Goal: Task Accomplishment & Management: Manage account settings

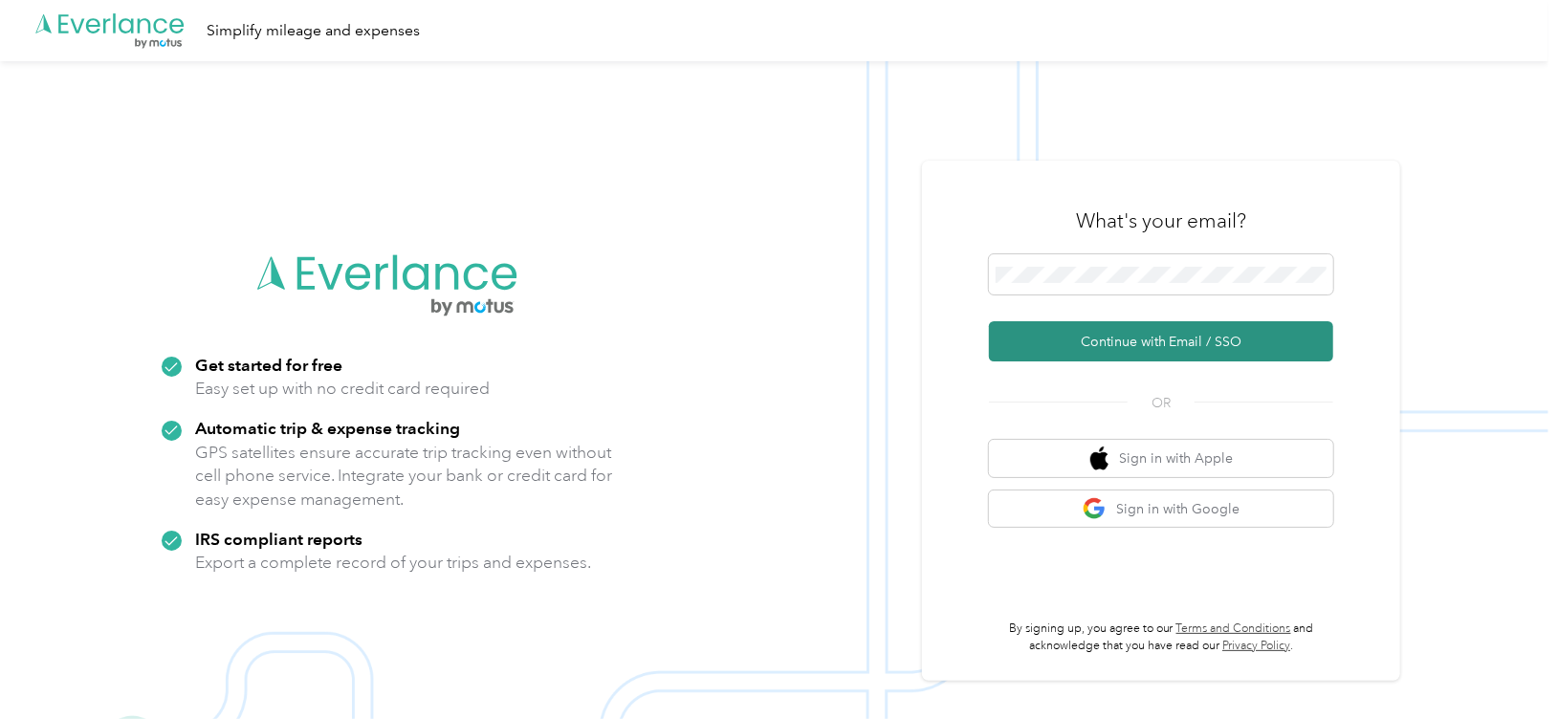
click at [1114, 346] on button "Continue with Email / SSO" at bounding box center [1161, 341] width 344 height 40
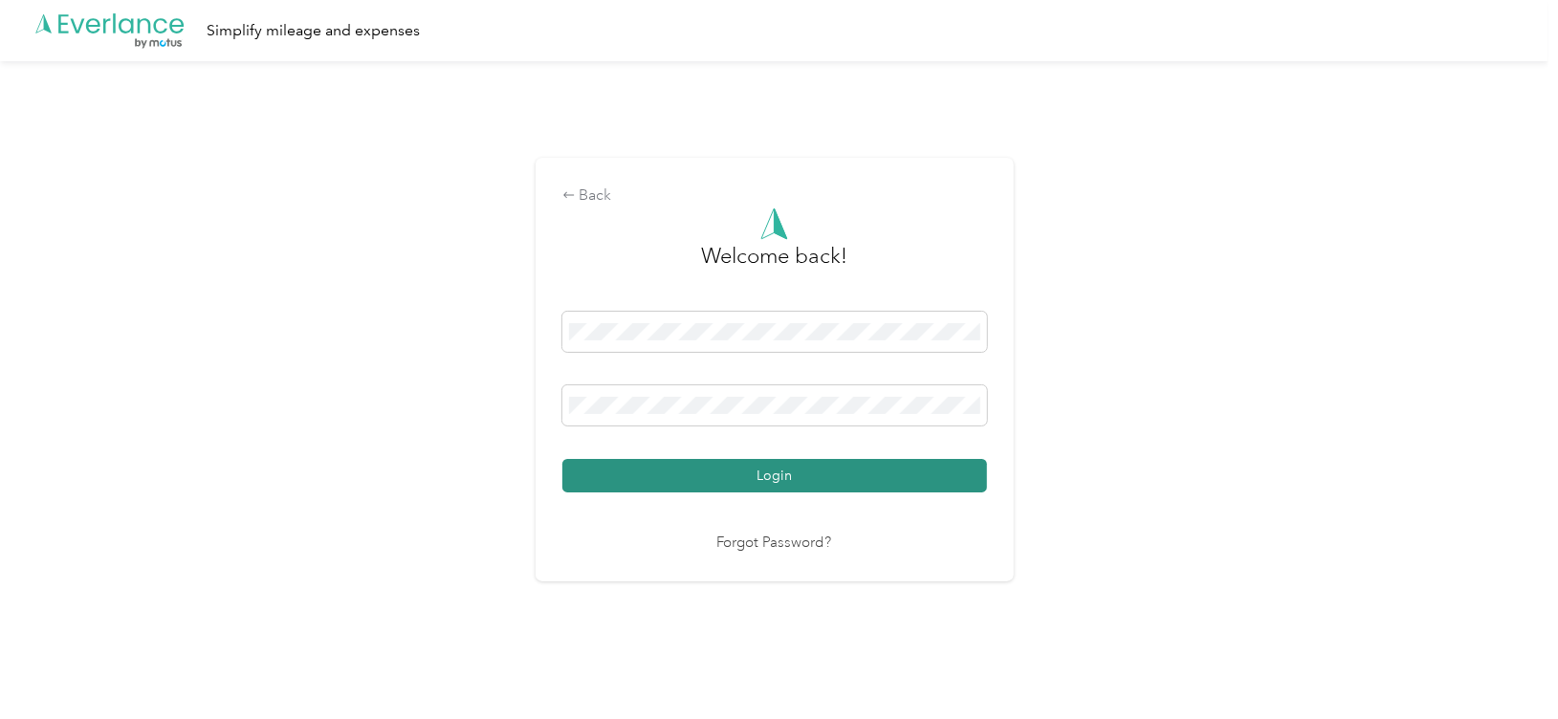
drag, startPoint x: 809, startPoint y: 487, endPoint x: 684, endPoint y: 477, distance: 125.6
click at [684, 477] on button "Login" at bounding box center [774, 475] width 425 height 33
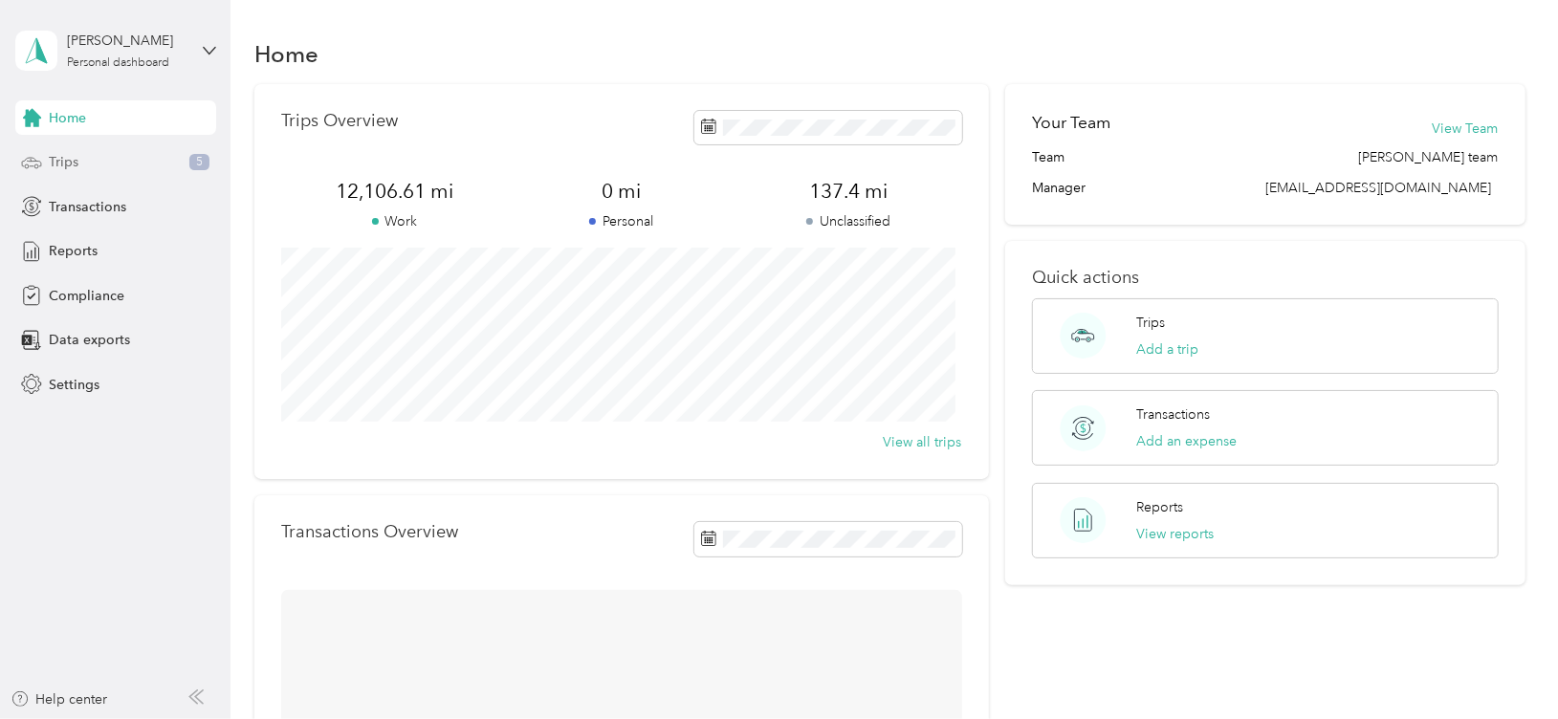
click at [73, 166] on span "Trips" at bounding box center [64, 162] width 30 height 20
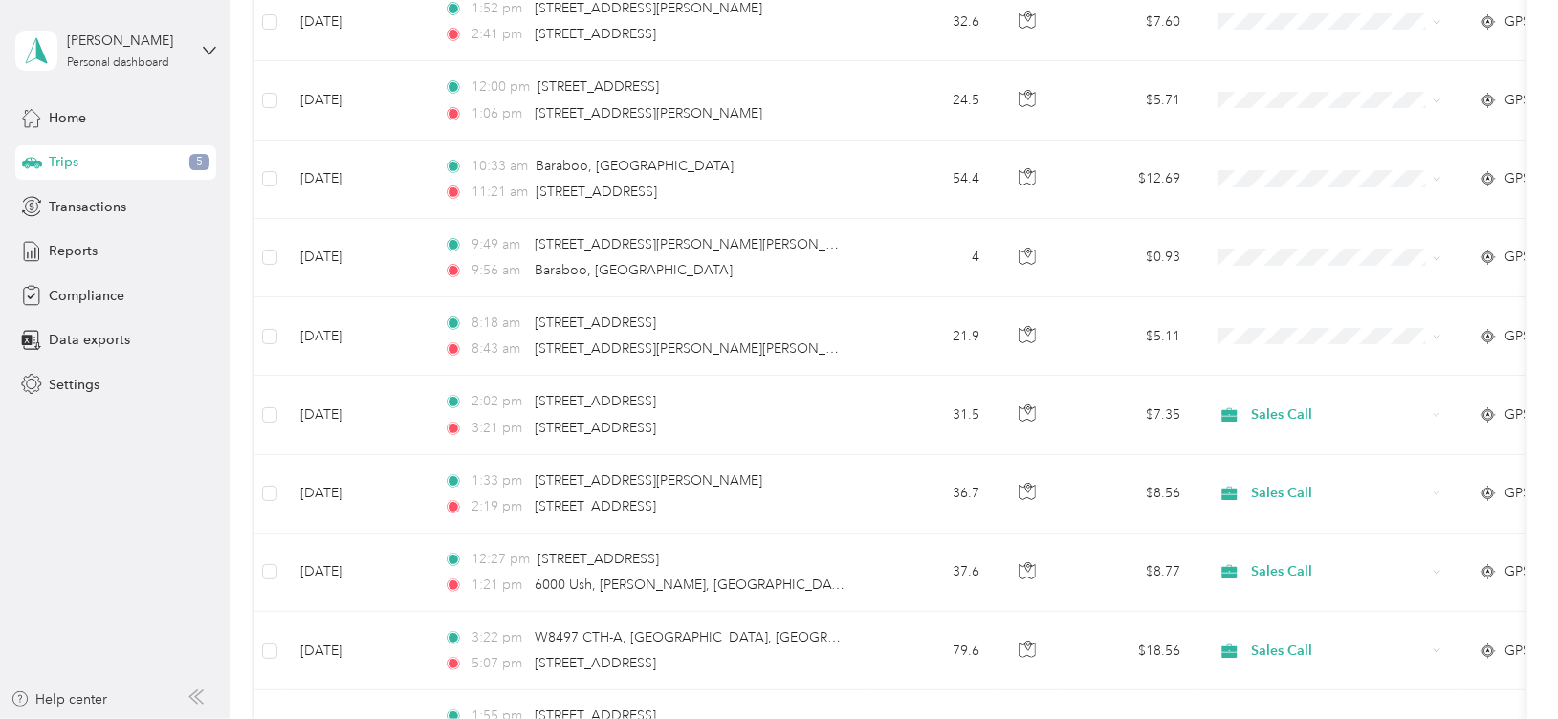
scroll to position [313, 0]
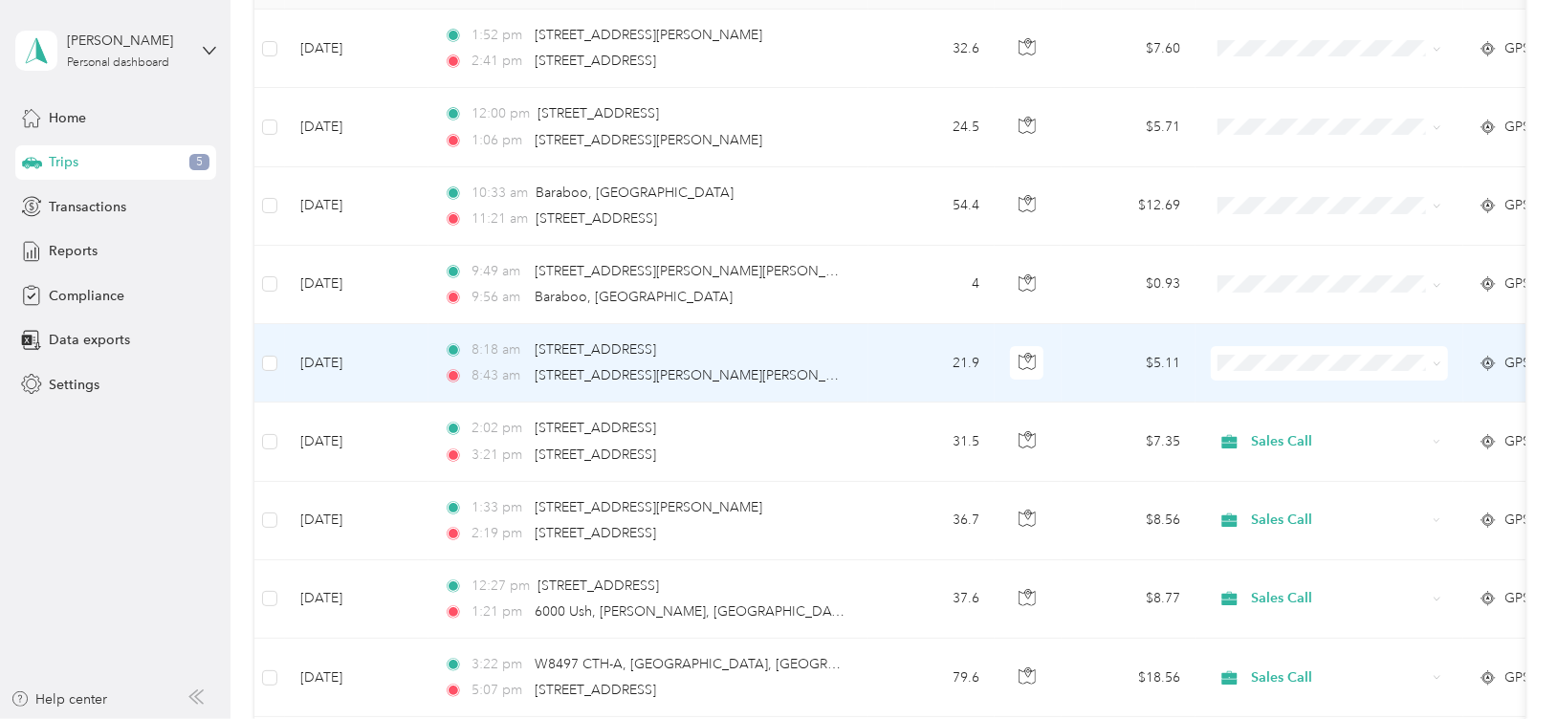
click at [1301, 396] on span "Sales Call" at bounding box center [1347, 391] width 177 height 20
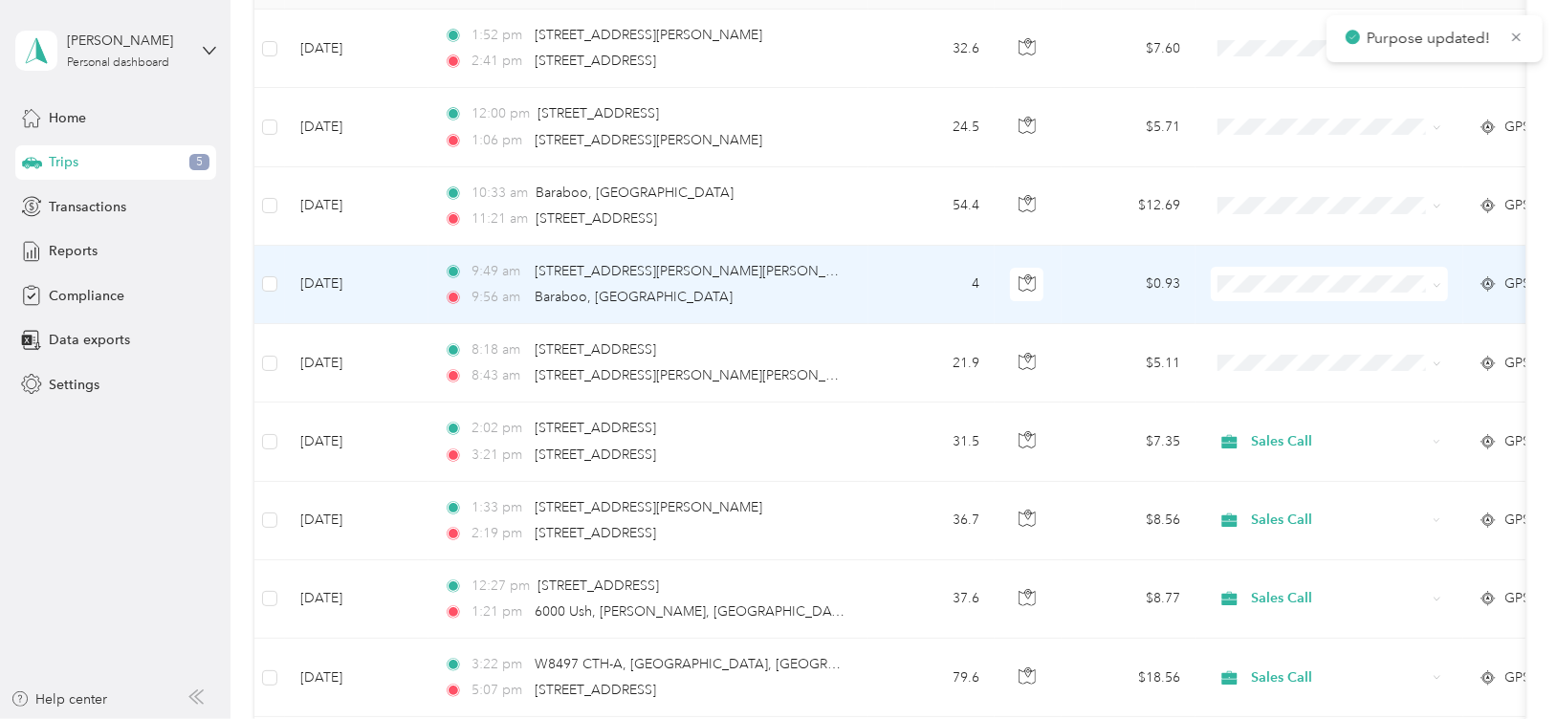
click at [1315, 292] on span at bounding box center [1329, 284] width 237 height 34
click at [1316, 314] on span "Sales Call" at bounding box center [1347, 319] width 177 height 20
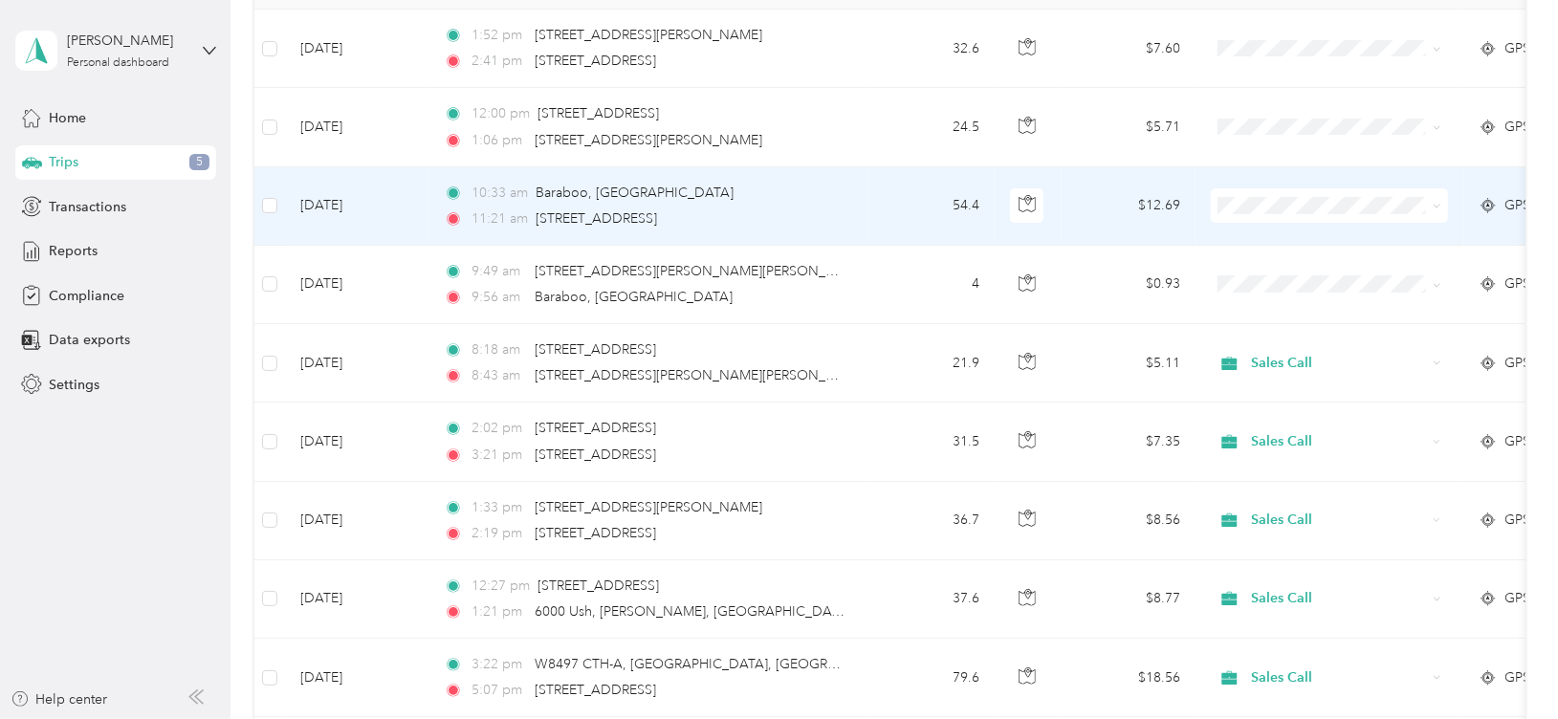
click at [1311, 249] on ol "Sales Call Personal" at bounding box center [1329, 249] width 237 height 67
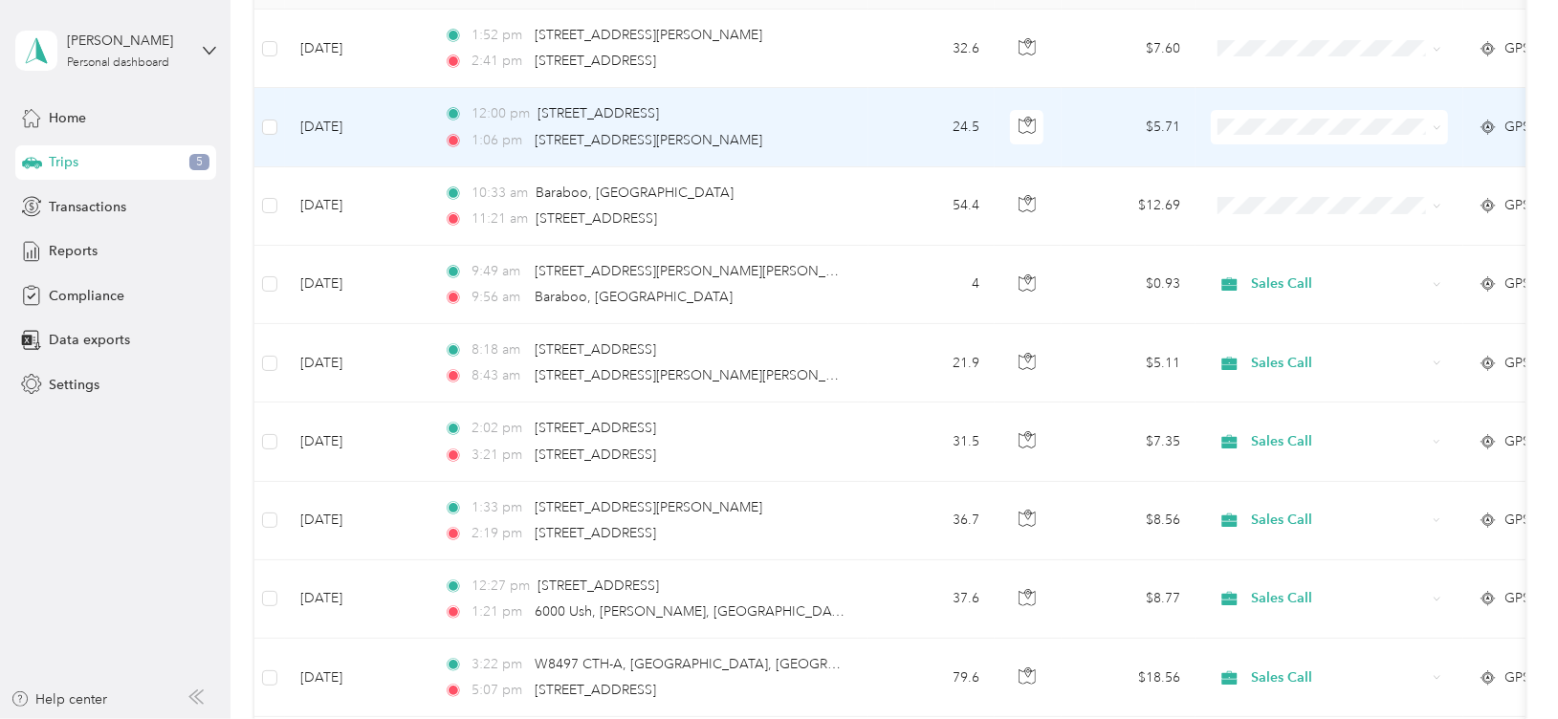
click at [1318, 166] on li "Sales Call" at bounding box center [1329, 158] width 237 height 33
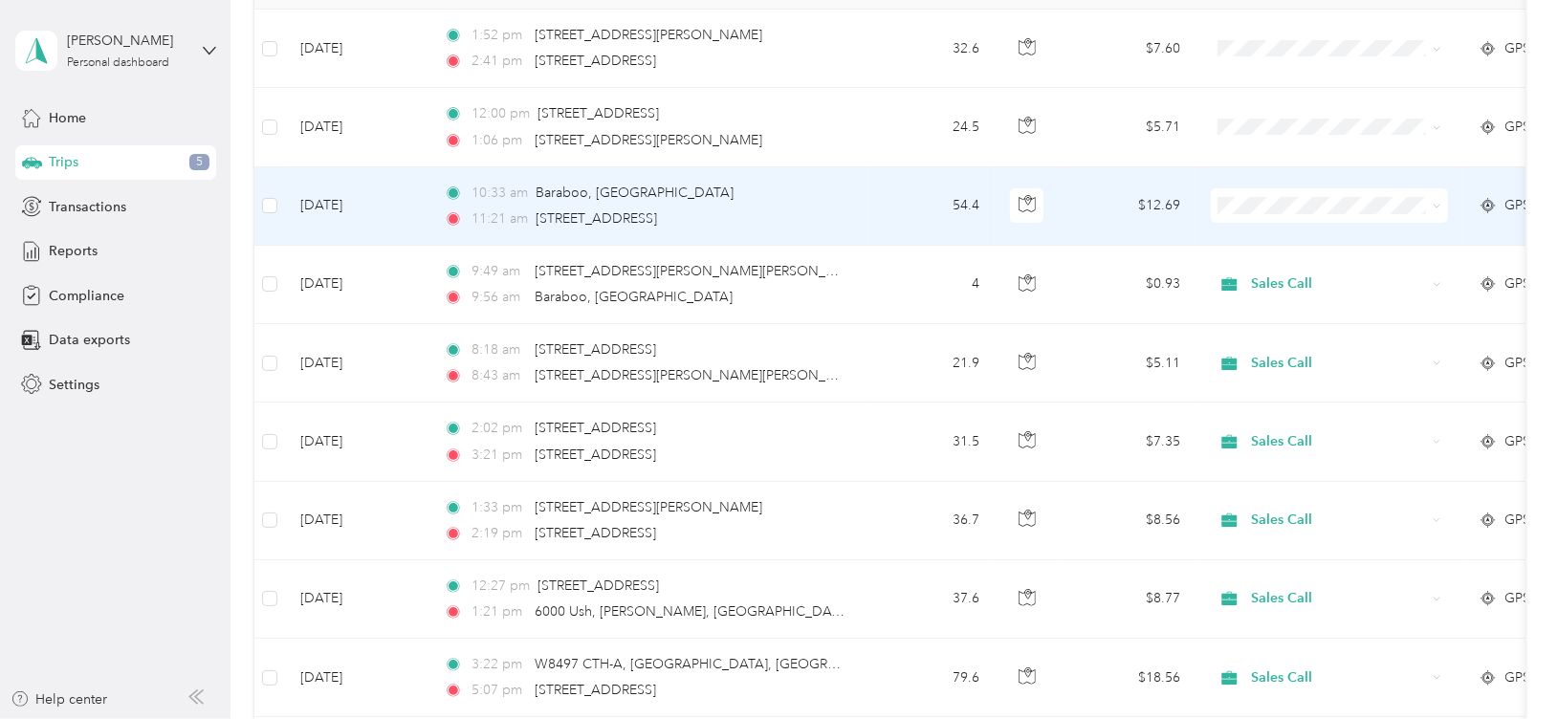
click at [1318, 167] on td at bounding box center [1329, 206] width 268 height 78
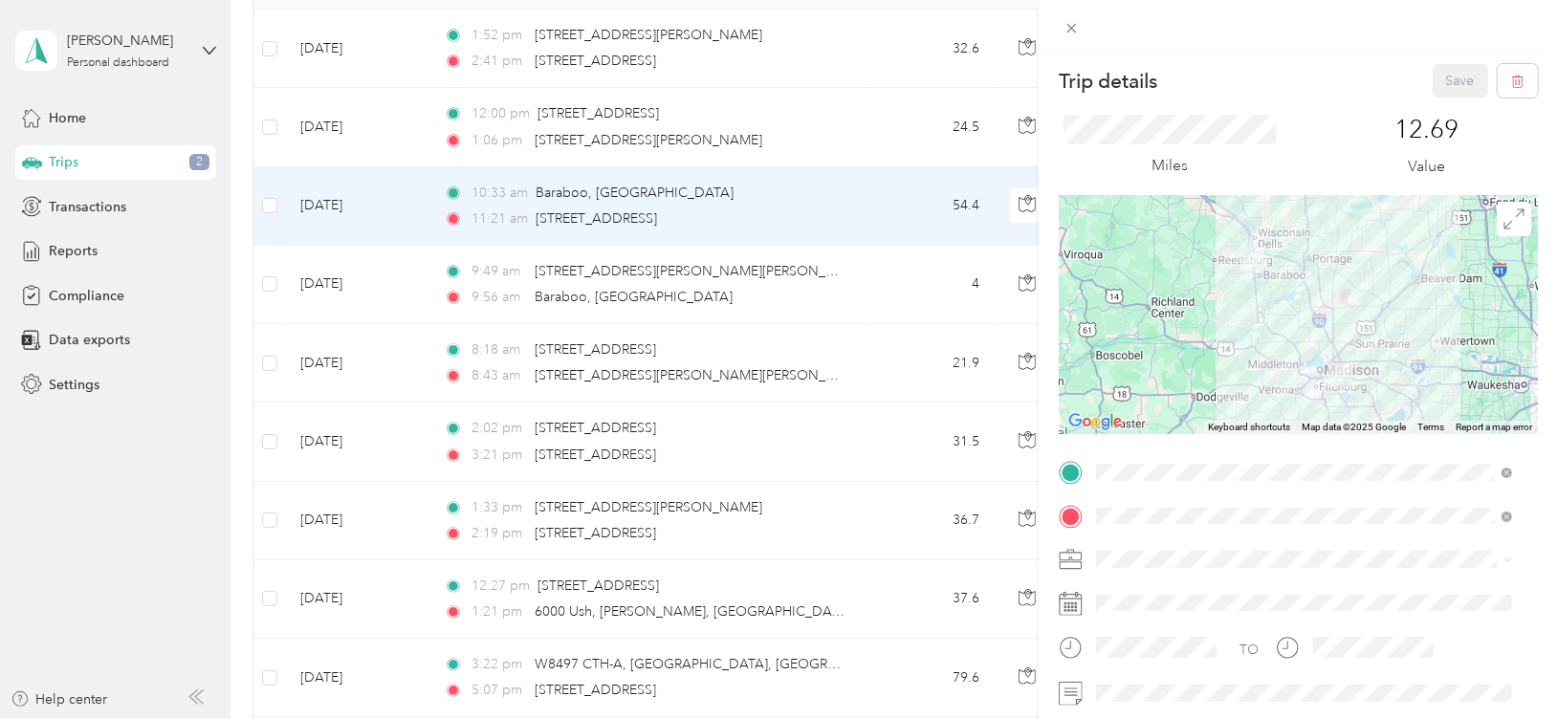
click at [1442, 82] on div "Save" at bounding box center [1486, 80] width 106 height 33
click at [872, 180] on div "Trip details Save This trip cannot be edited because it is either under review,…" at bounding box center [779, 359] width 1558 height 719
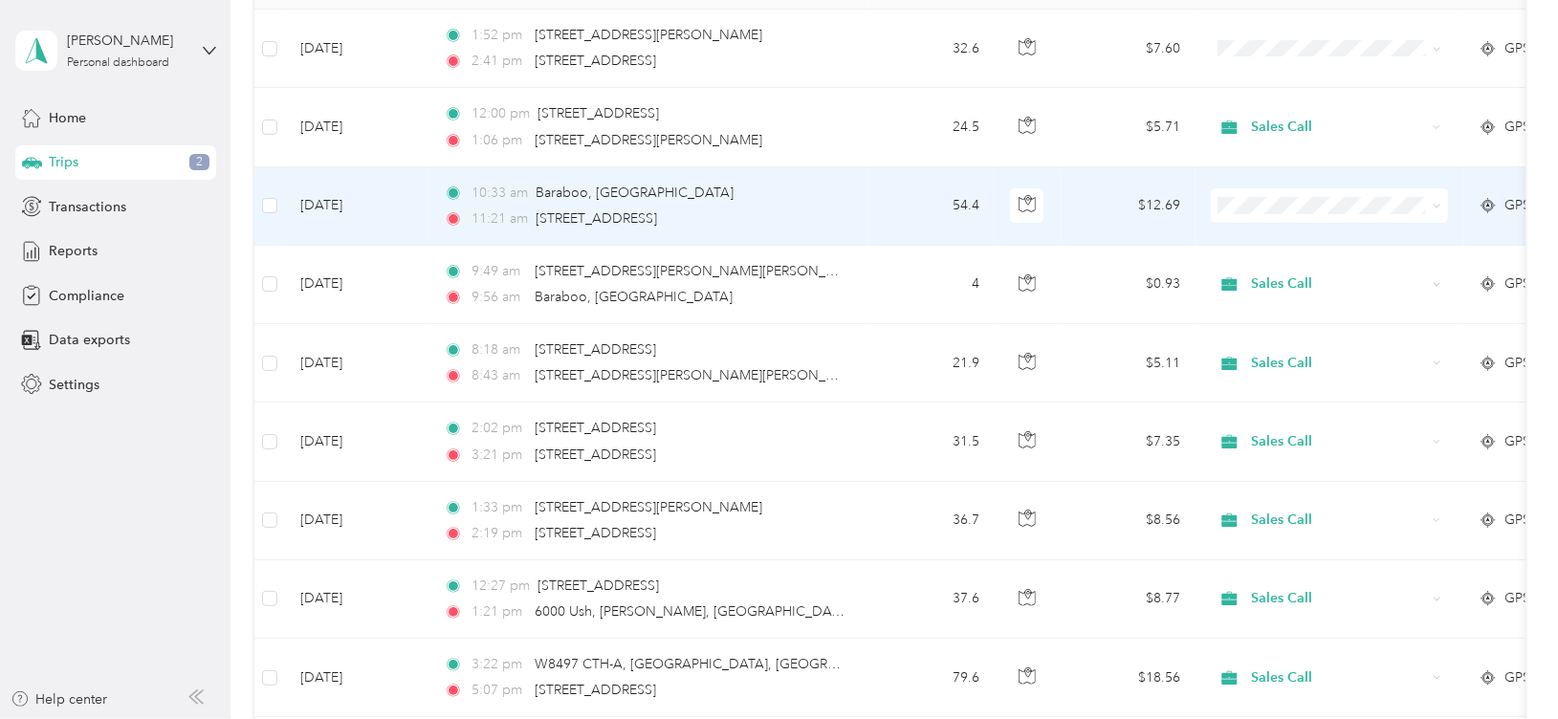
click at [1343, 236] on span "Sales Call" at bounding box center [1347, 240] width 177 height 20
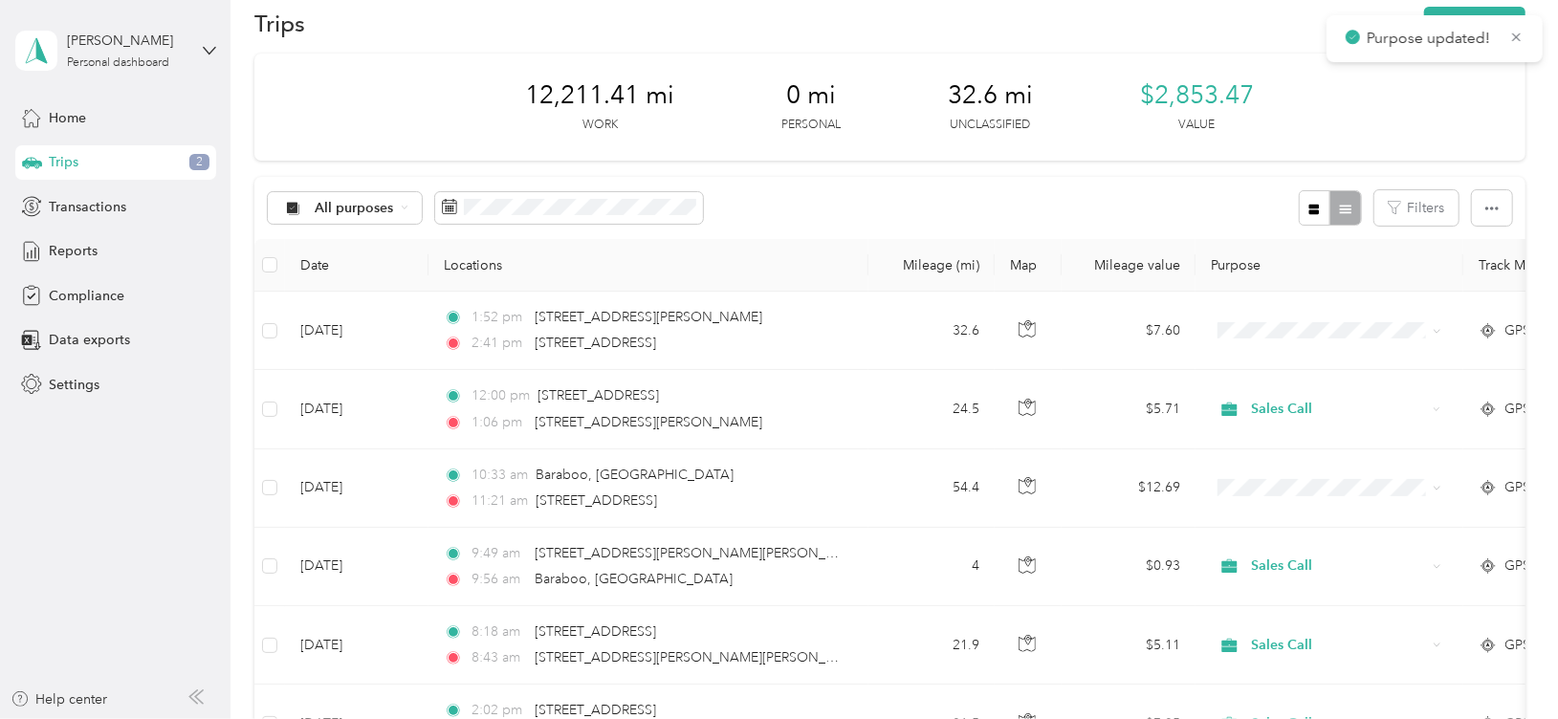
scroll to position [27, 0]
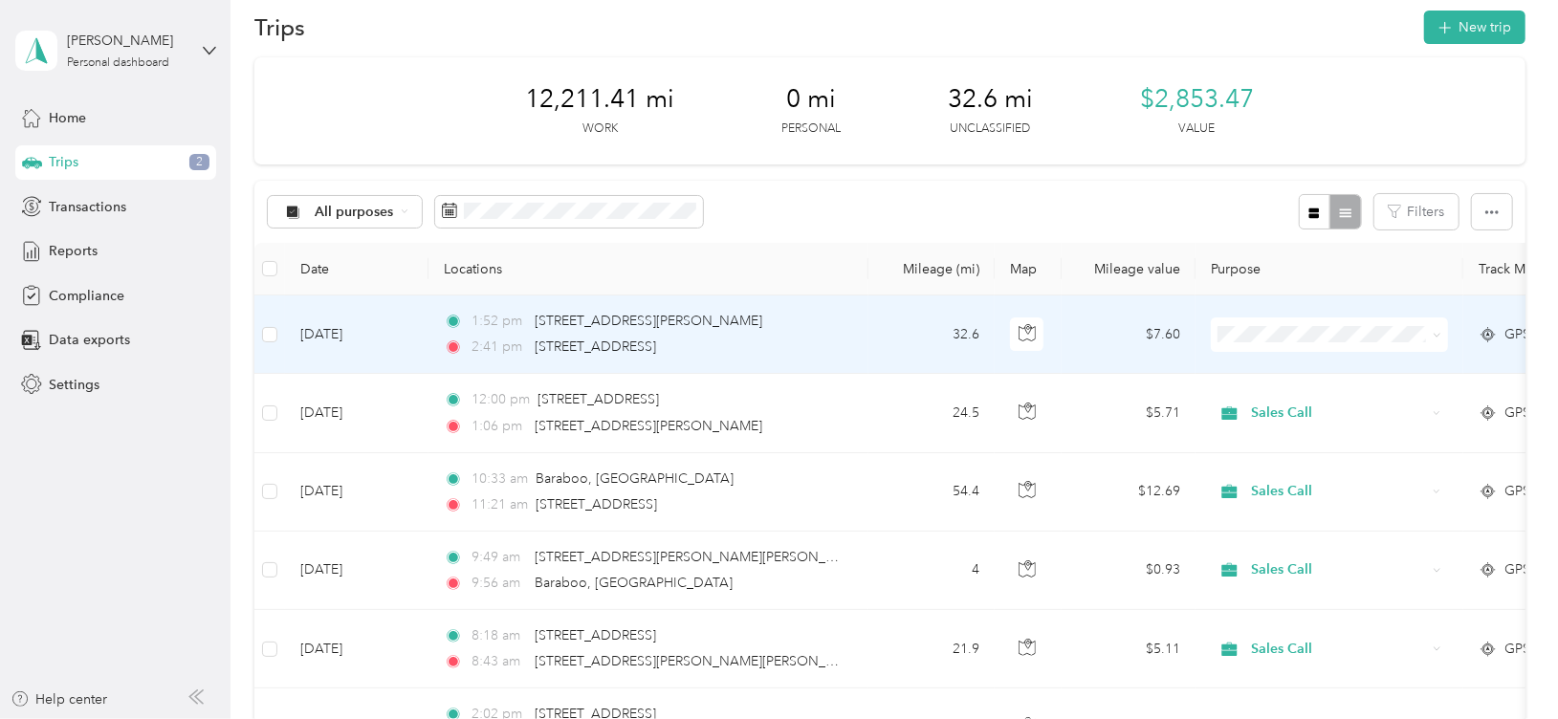
click at [1301, 368] on span "Sales Call" at bounding box center [1347, 362] width 177 height 20
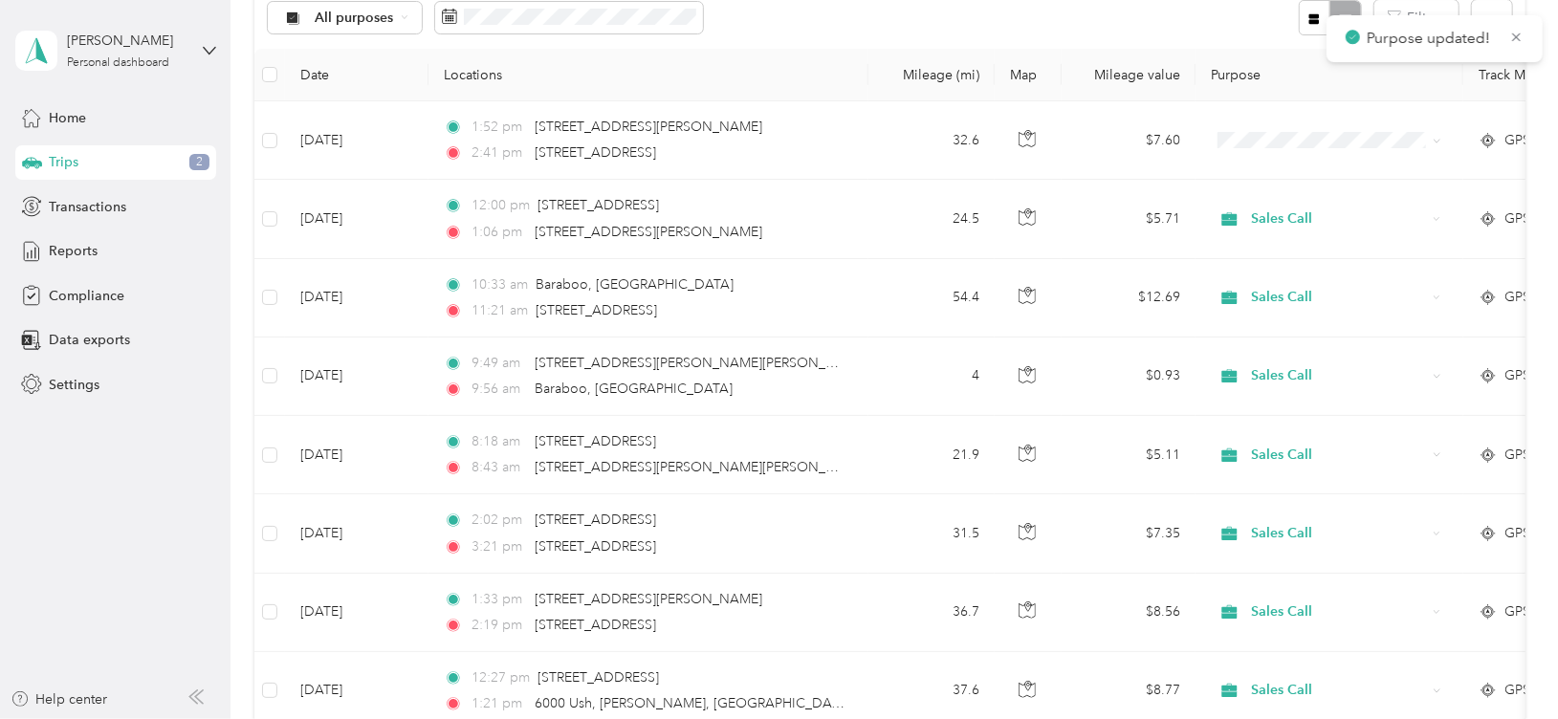
scroll to position [241, 0]
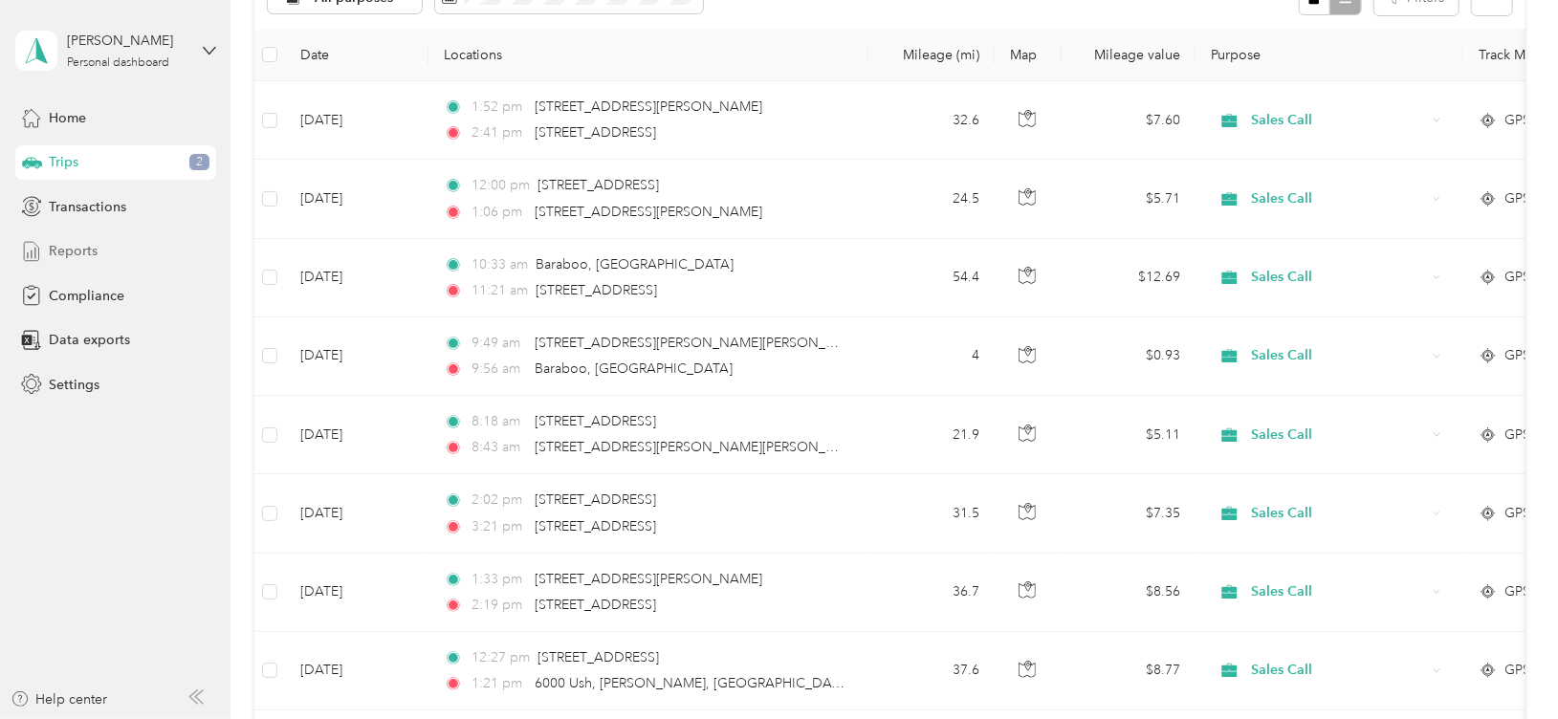
click at [92, 248] on span "Reports" at bounding box center [73, 251] width 49 height 20
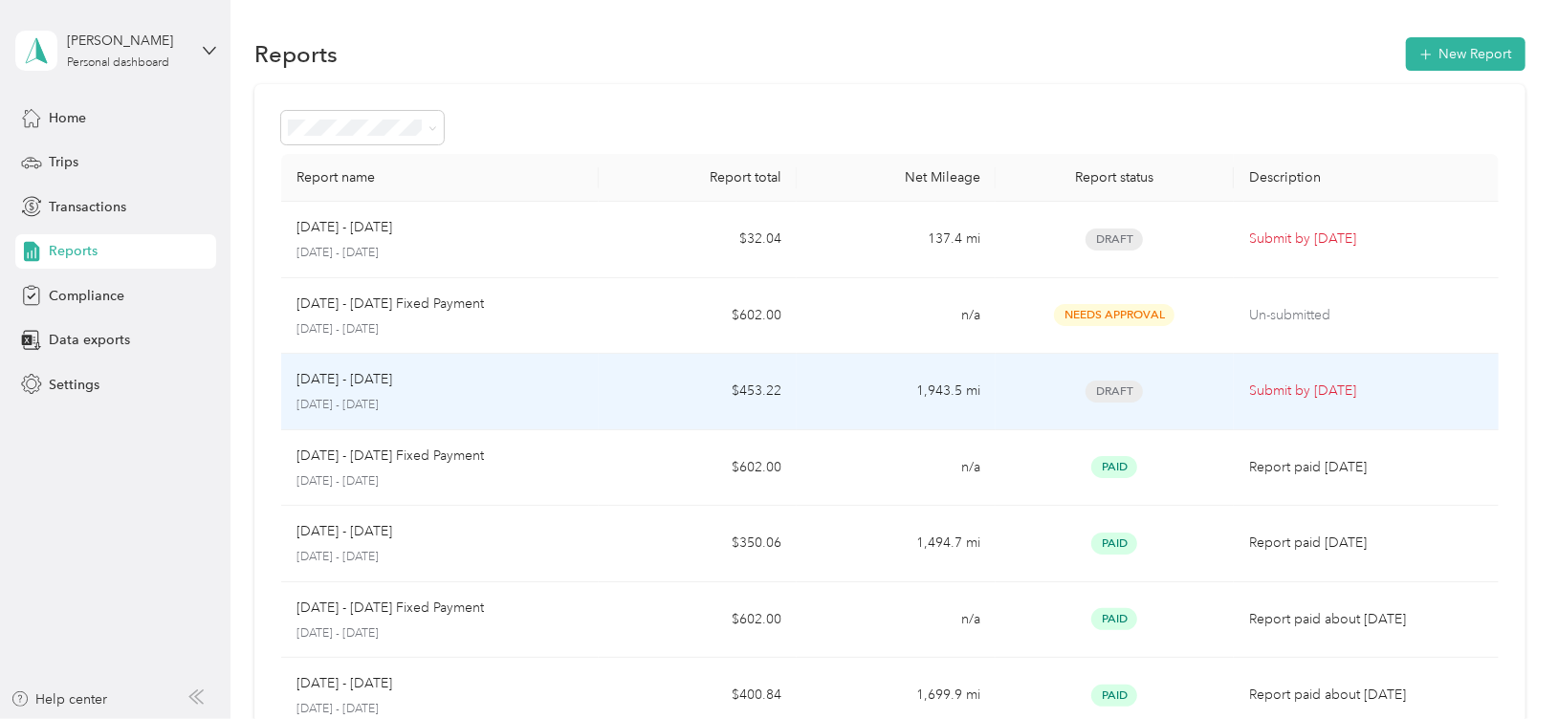
click at [1098, 384] on span "Draft" at bounding box center [1113, 392] width 57 height 22
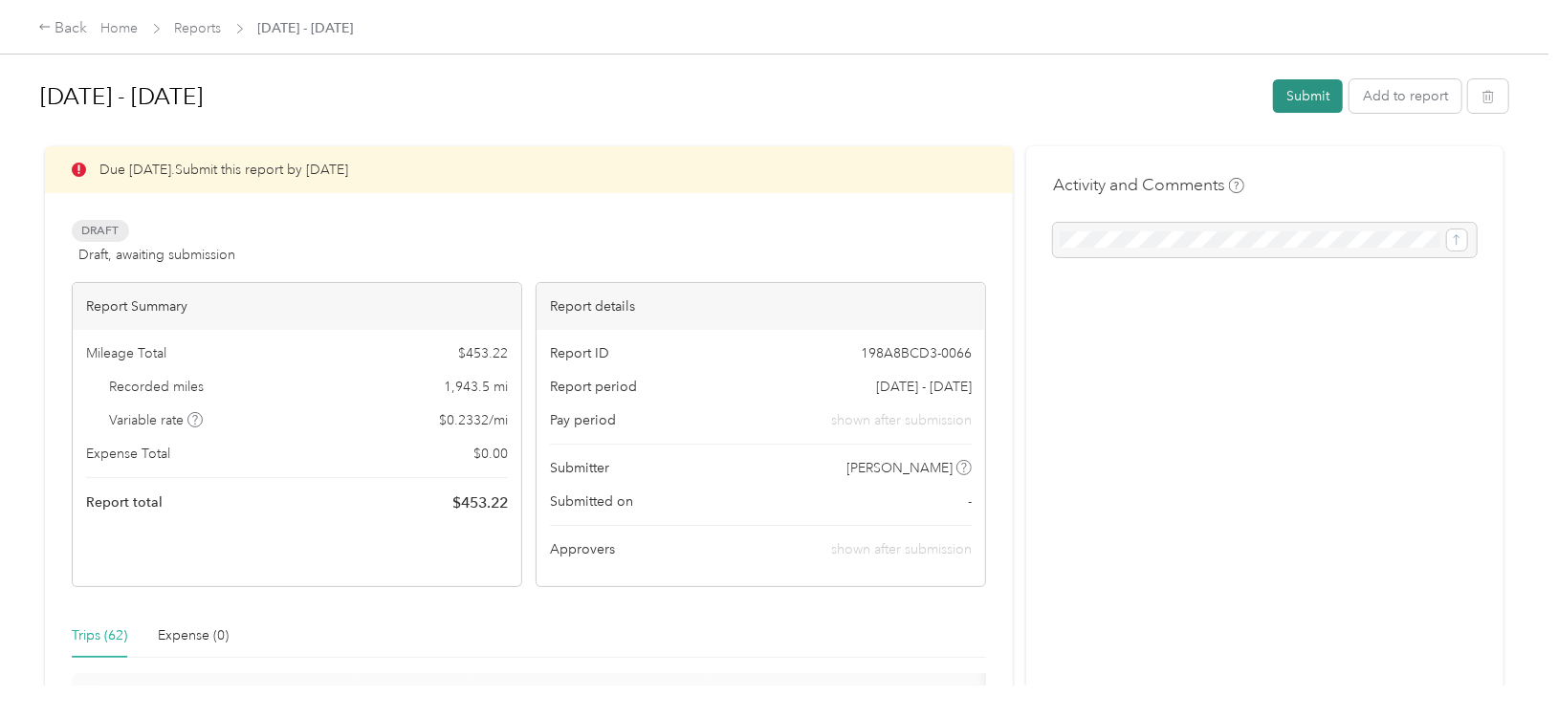
click at [1304, 94] on button "Submit" at bounding box center [1308, 95] width 70 height 33
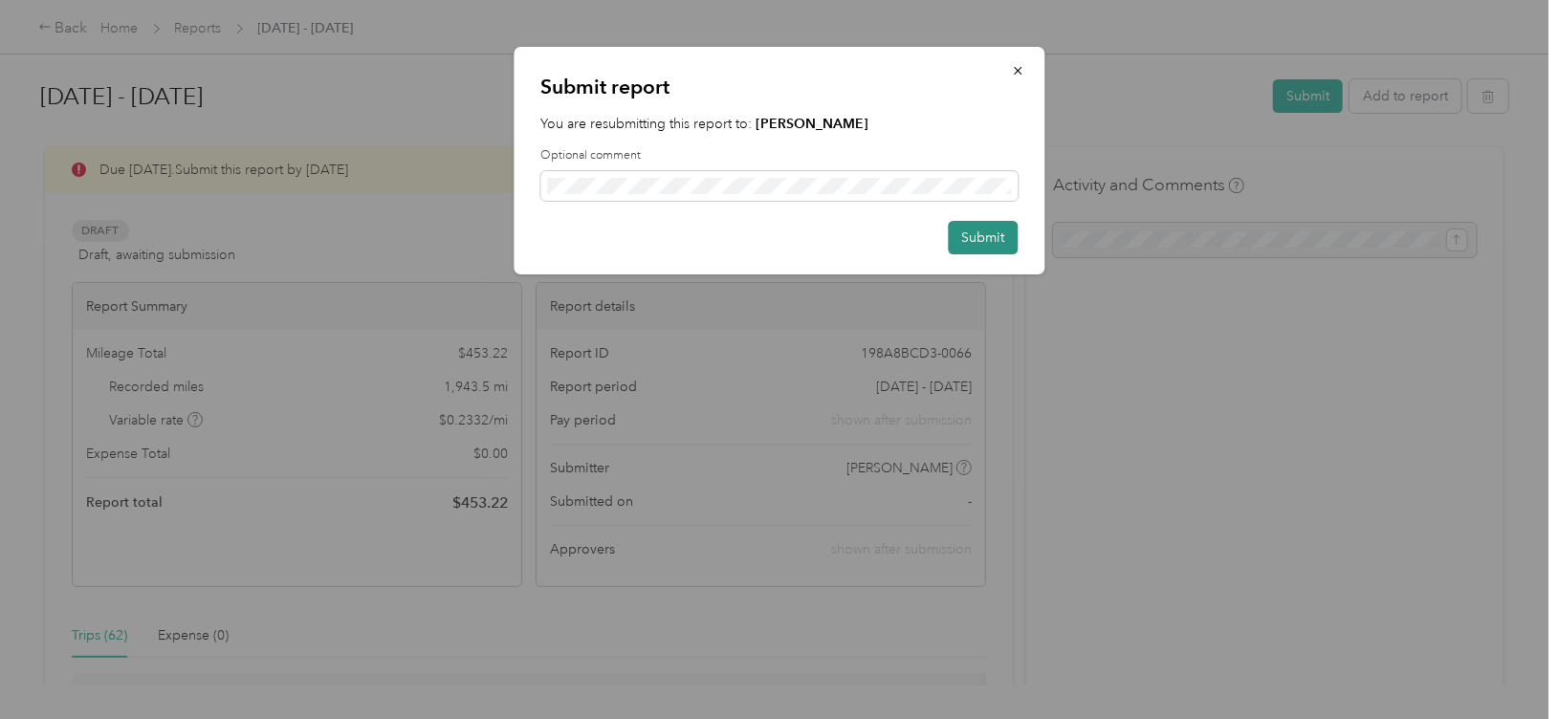
click at [988, 233] on button "Submit" at bounding box center [983, 237] width 70 height 33
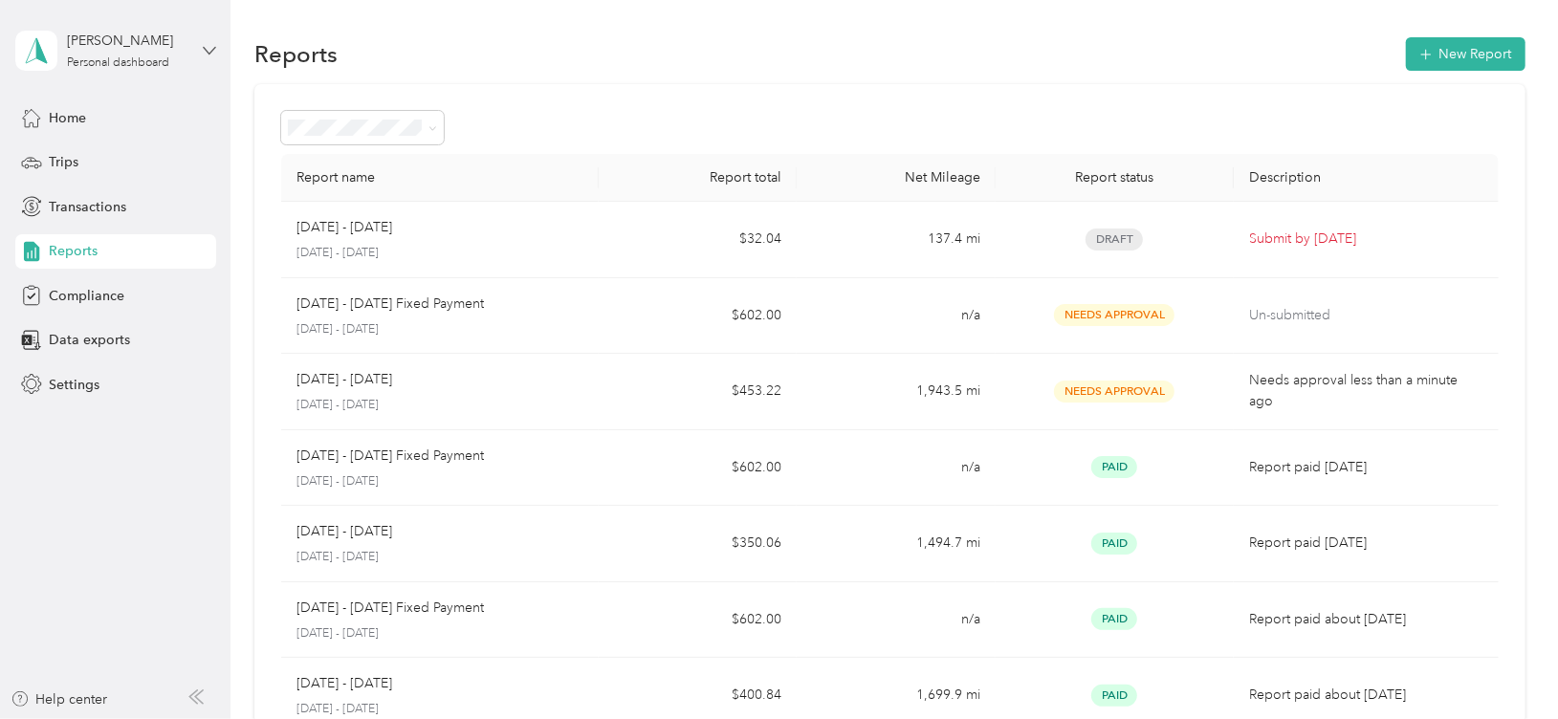
click at [207, 46] on icon at bounding box center [209, 50] width 13 height 13
click at [129, 150] on div "Log out" at bounding box center [217, 156] width 376 height 33
